Goal: Task Accomplishment & Management: Manage account settings

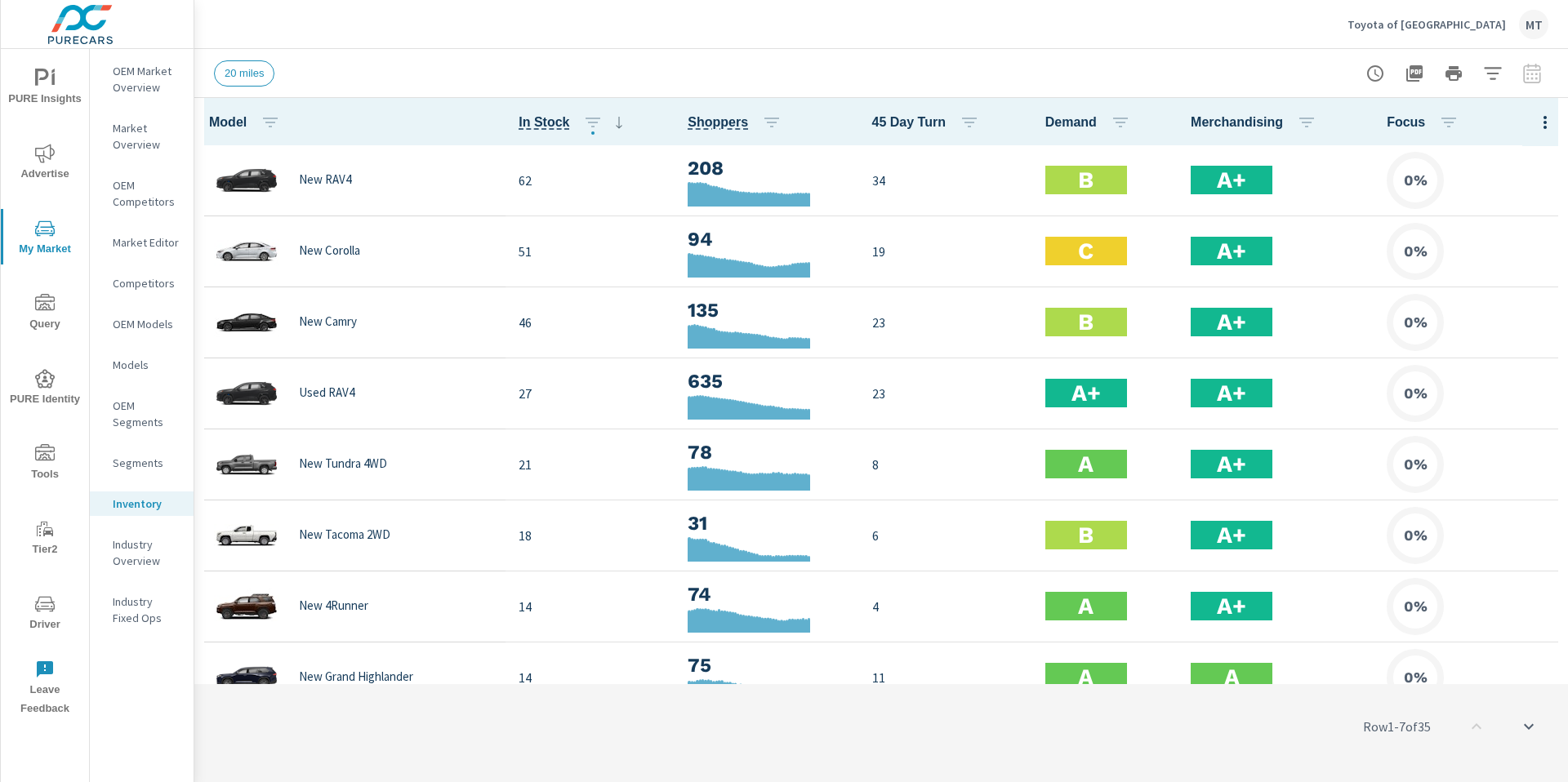
scroll to position [1, 0]
click at [1444, 25] on p "Toyota of [GEOGRAPHIC_DATA]" at bounding box center [1427, 24] width 158 height 14
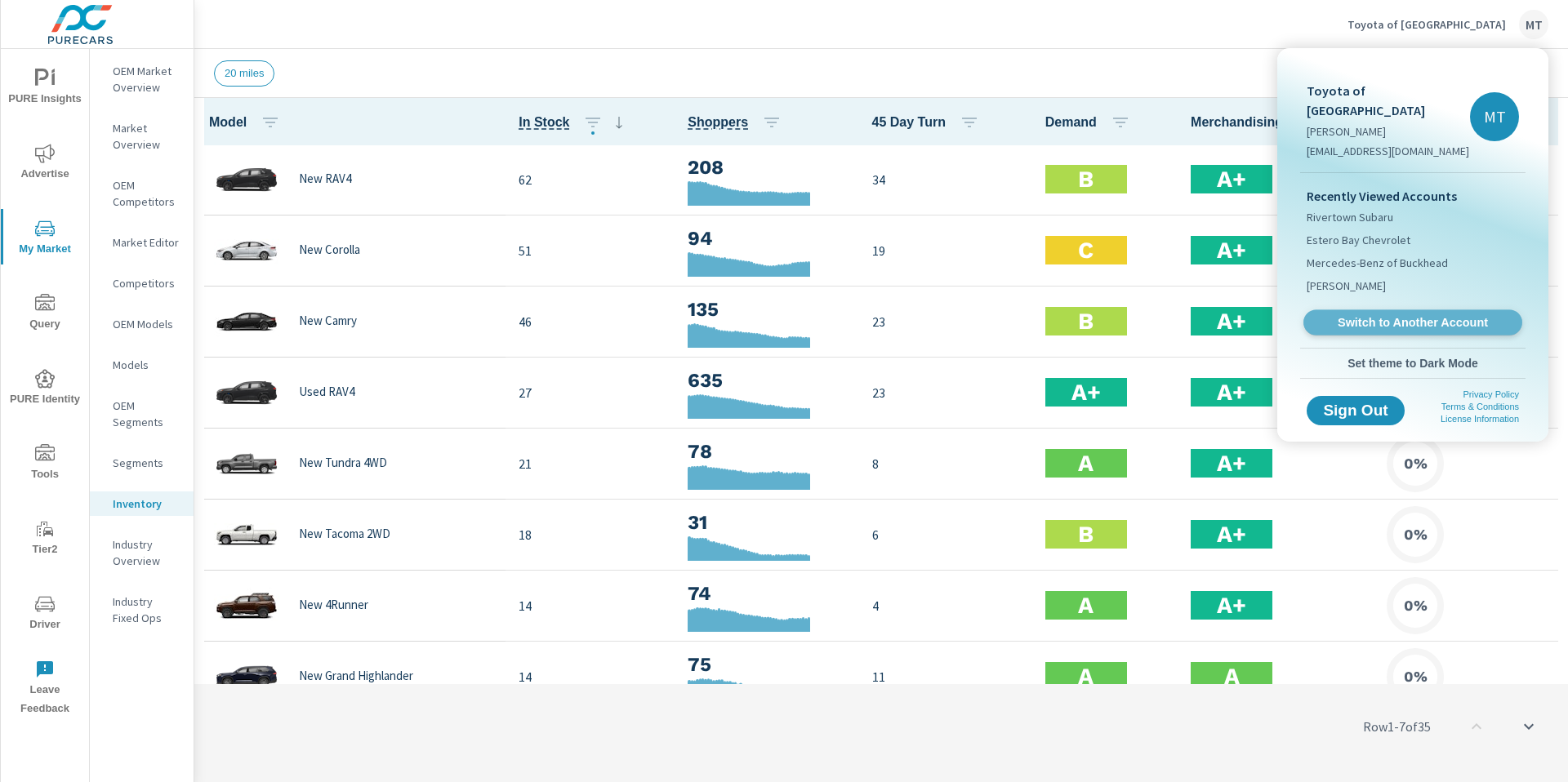
click at [1431, 315] on span "Switch to Another Account" at bounding box center [1413, 322] width 200 height 15
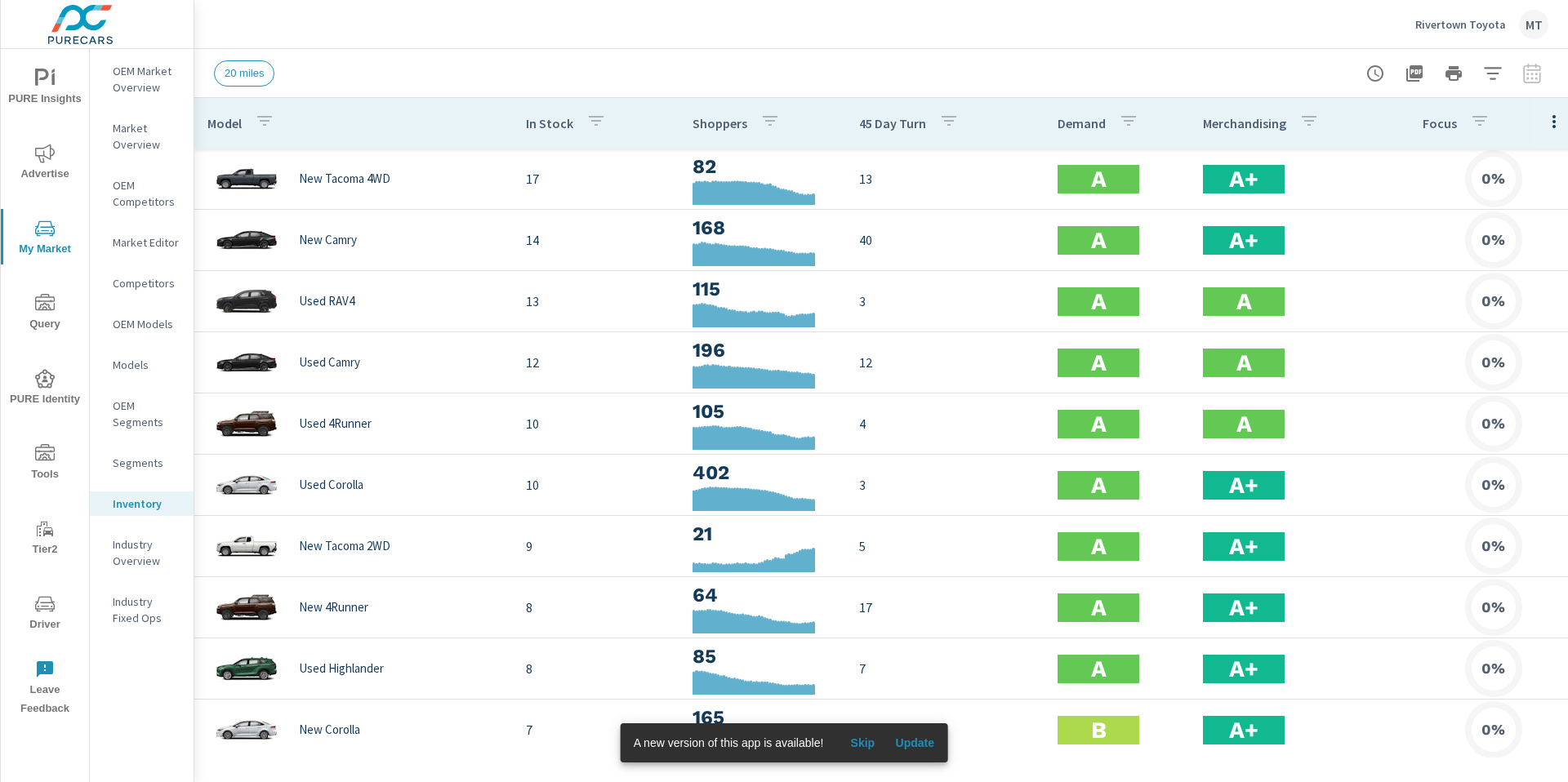
click at [46, 598] on icon "nav menu" at bounding box center [45, 604] width 20 height 20
